Goal: Find specific page/section: Locate a particular part of the current website

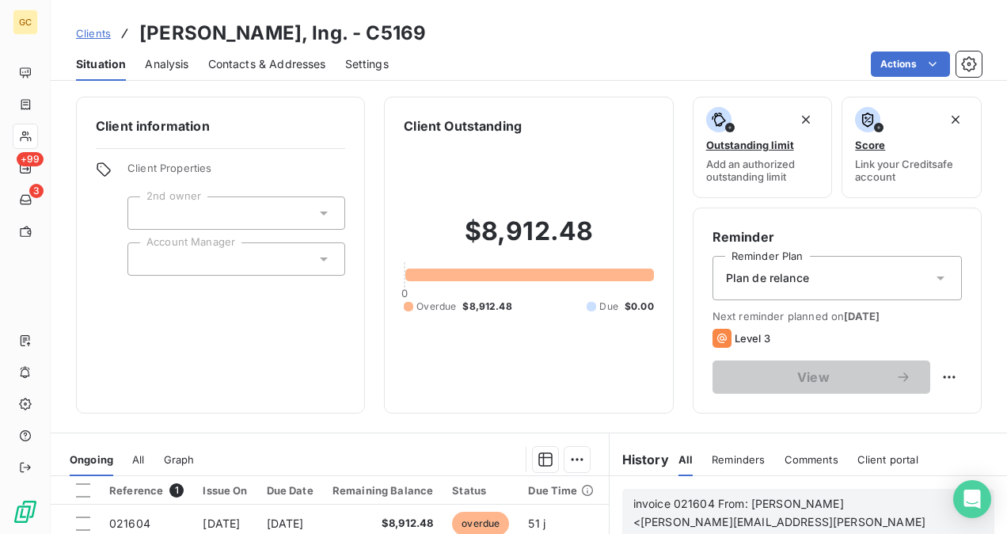
scroll to position [54, 0]
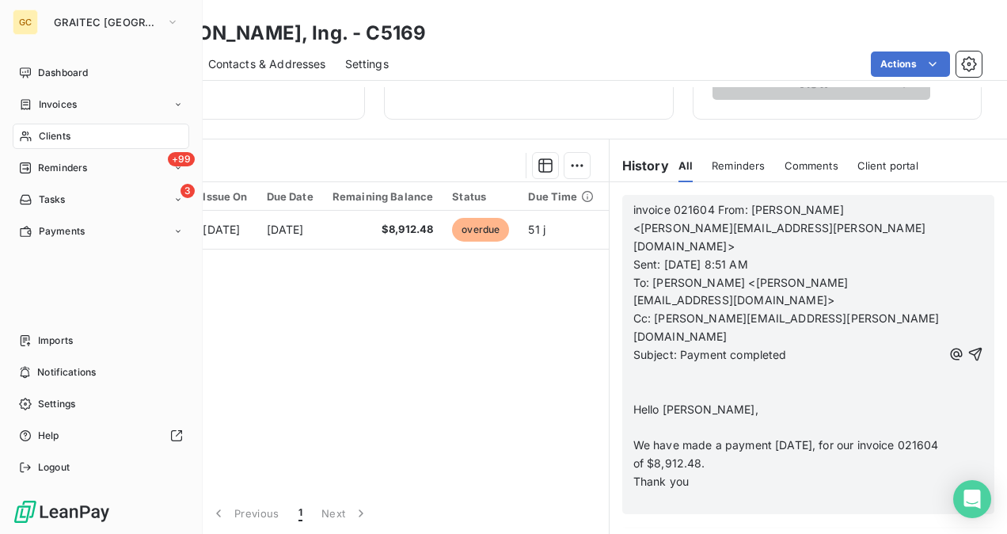
click at [65, 138] on span "Clients" at bounding box center [55, 136] width 32 height 14
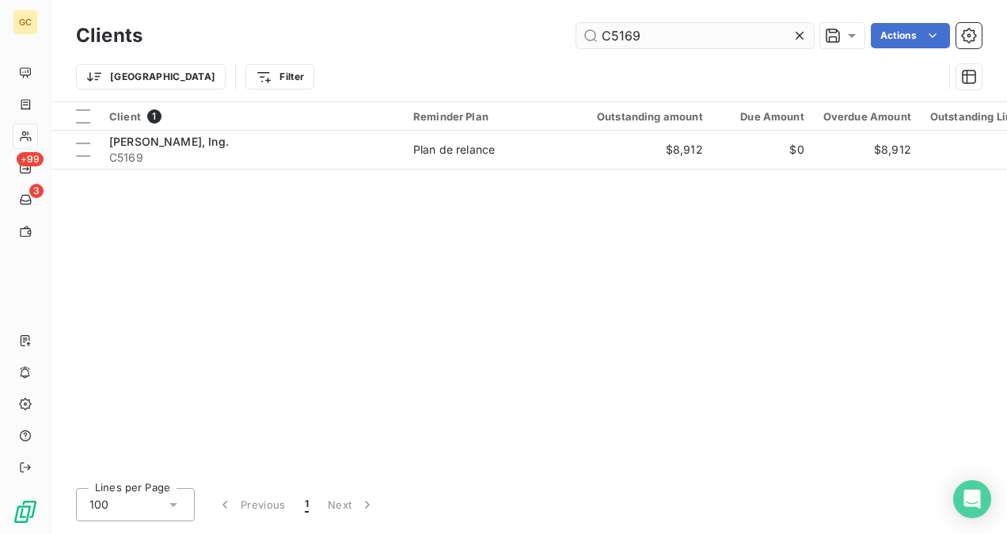
drag, startPoint x: 655, startPoint y: 33, endPoint x: 611, endPoint y: 42, distance: 45.2
click at [611, 42] on input "C5169" at bounding box center [694, 35] width 237 height 25
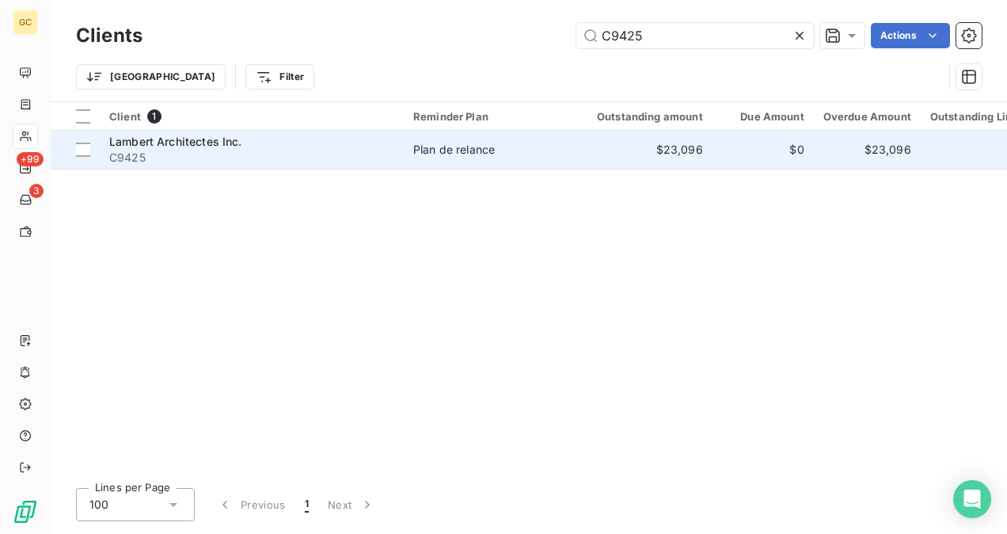
type input "C9425"
click at [587, 161] on td "$23,096" at bounding box center [640, 150] width 144 height 38
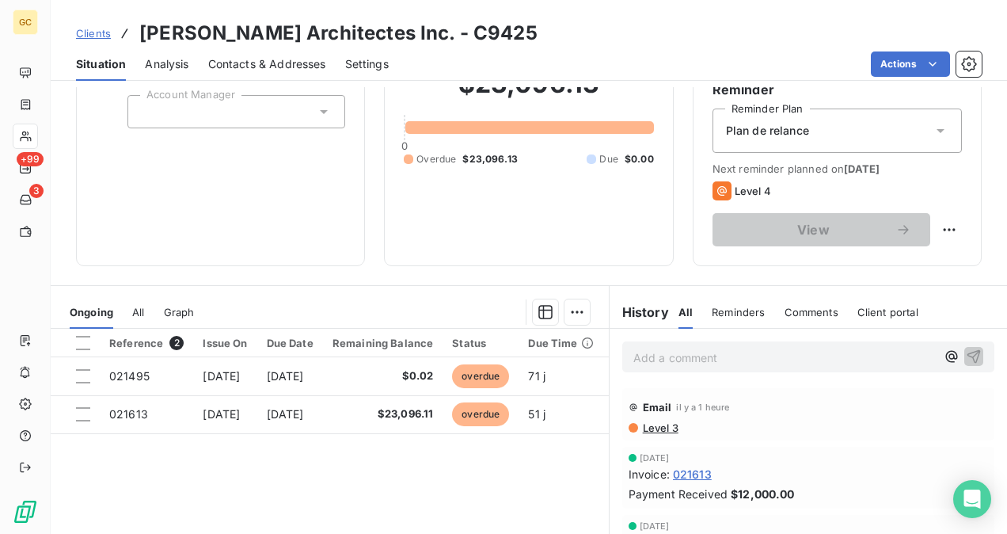
scroll to position [237, 0]
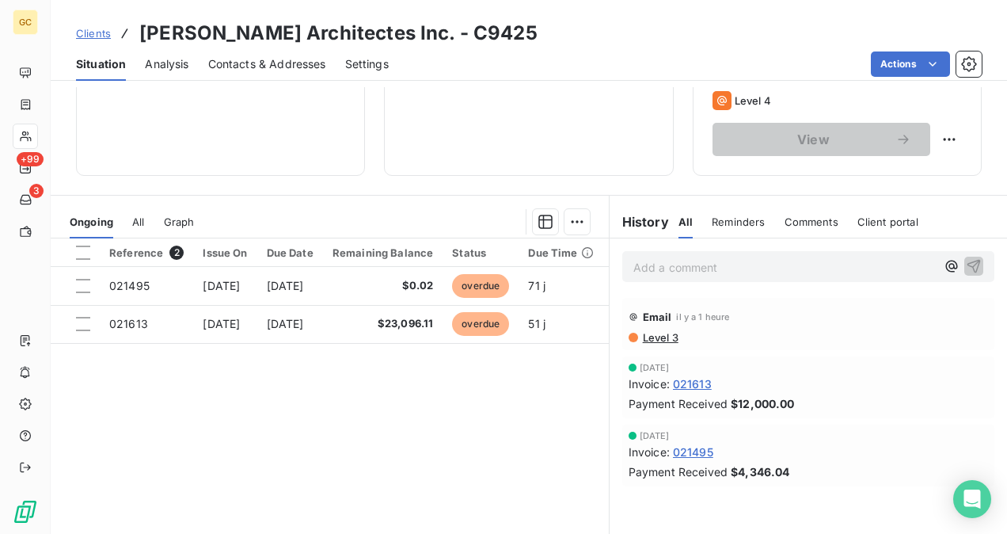
click at [699, 275] on p "Add a comment ﻿" at bounding box center [784, 267] width 302 height 20
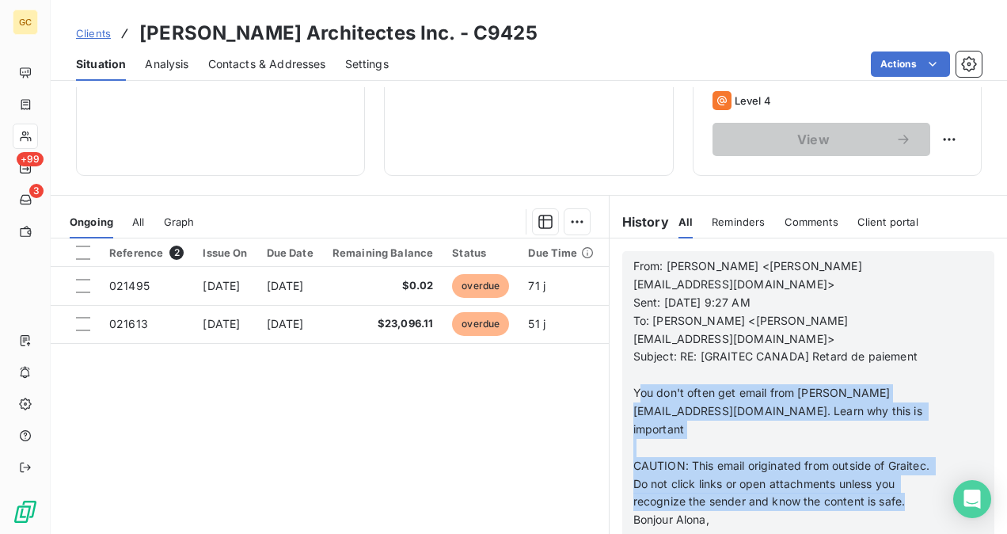
drag, startPoint x: 653, startPoint y: 374, endPoint x: 732, endPoint y: 513, distance: 160.2
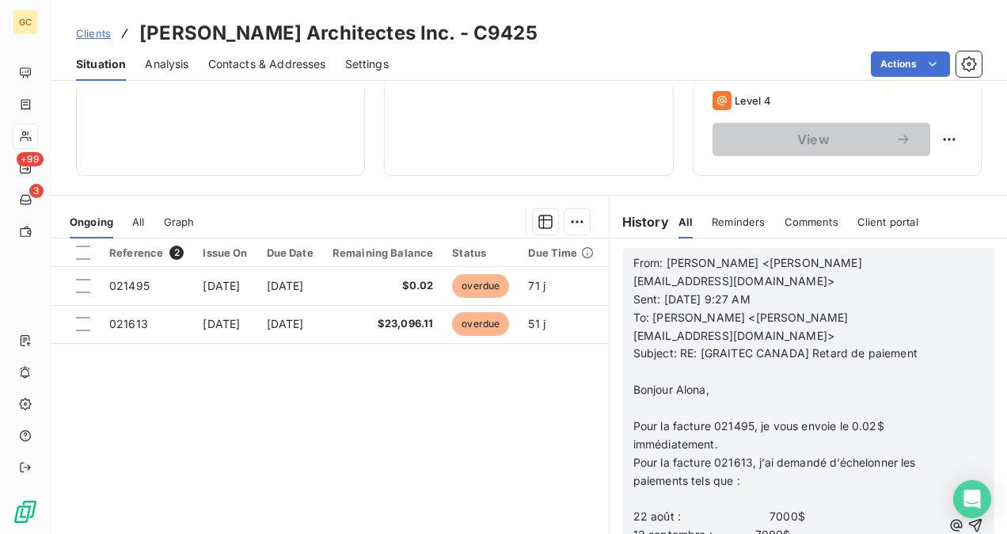
scroll to position [317, 0]
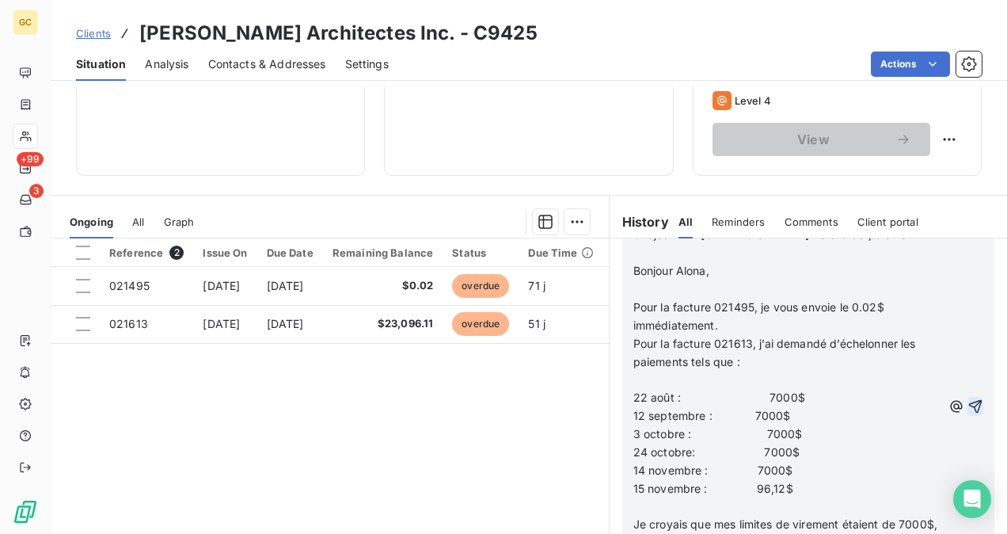
click at [967, 398] on icon "button" at bounding box center [975, 406] width 16 height 16
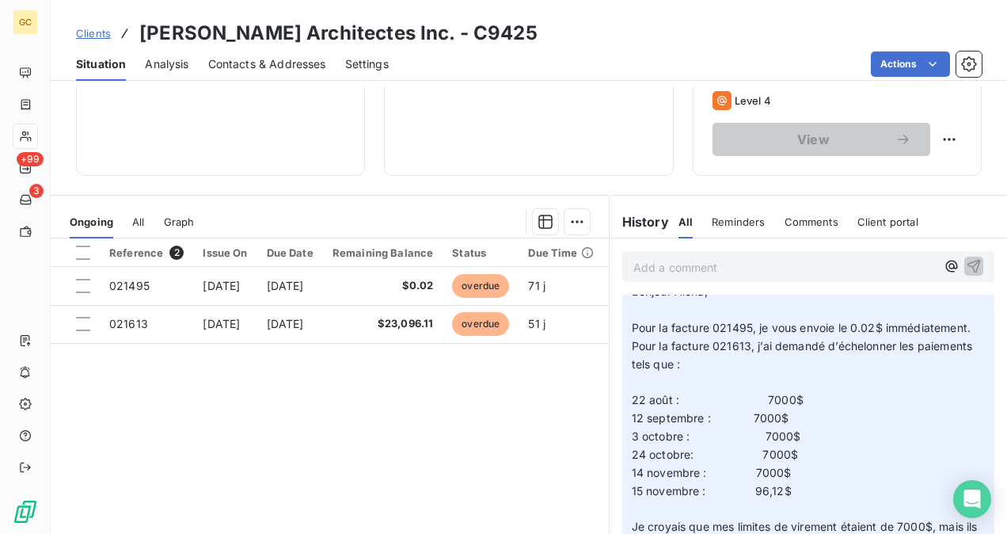
scroll to position [0, 0]
